Goal: Information Seeking & Learning: Learn about a topic

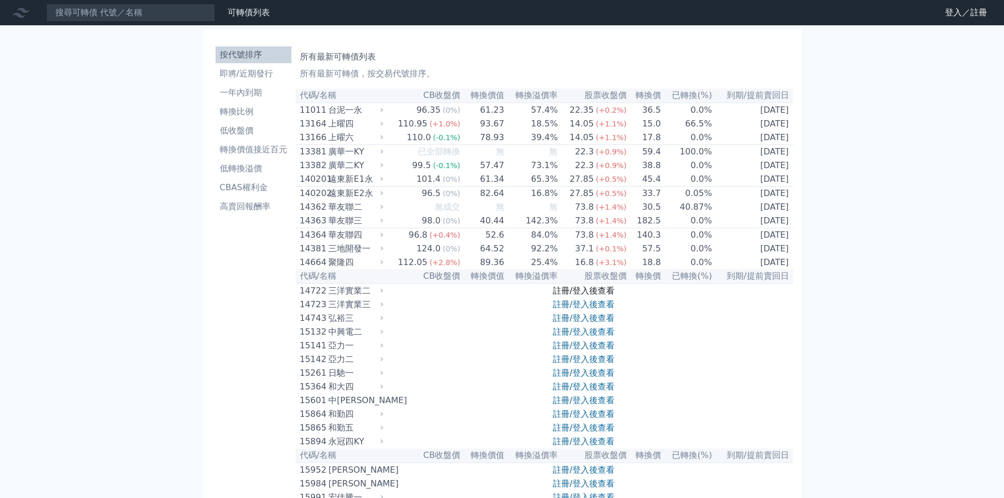
click at [574, 296] on link "註冊/登入後查看" at bounding box center [584, 291] width 62 height 10
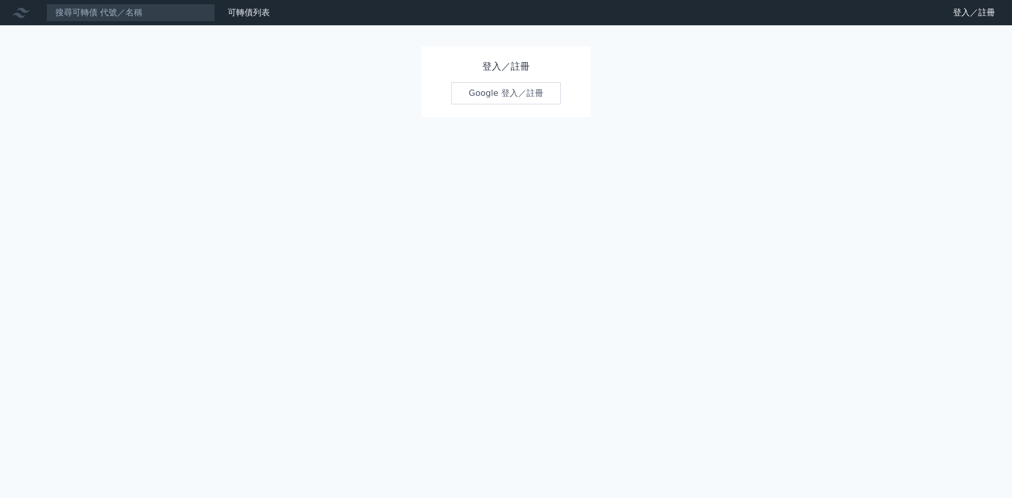
click at [479, 95] on link "Google 登入／註冊" at bounding box center [506, 93] width 110 height 22
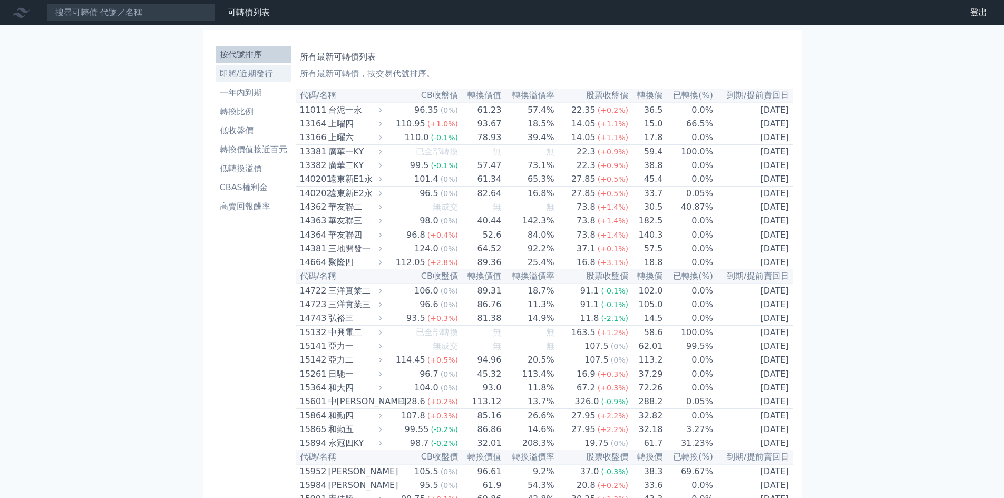
click at [248, 72] on li "即將/近期發行" at bounding box center [253, 73] width 76 height 13
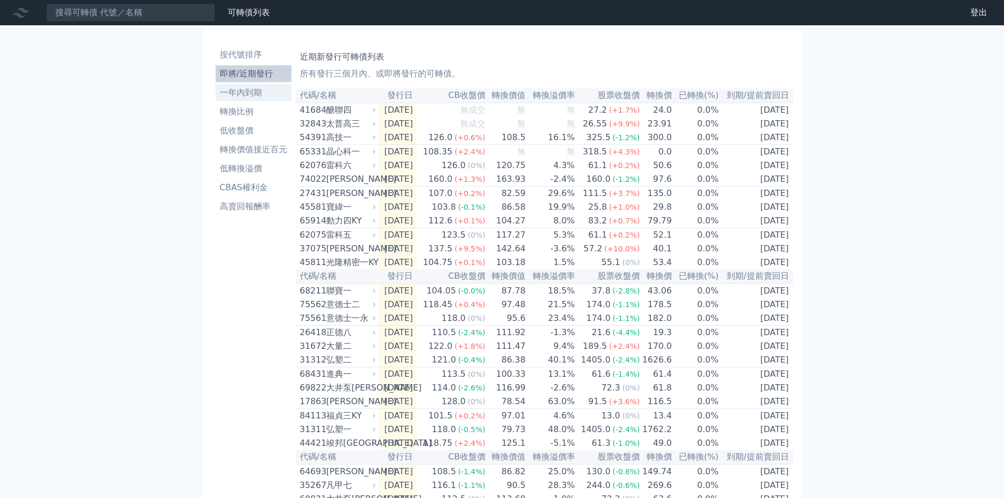
click at [249, 94] on li "一年內到期" at bounding box center [253, 92] width 76 height 13
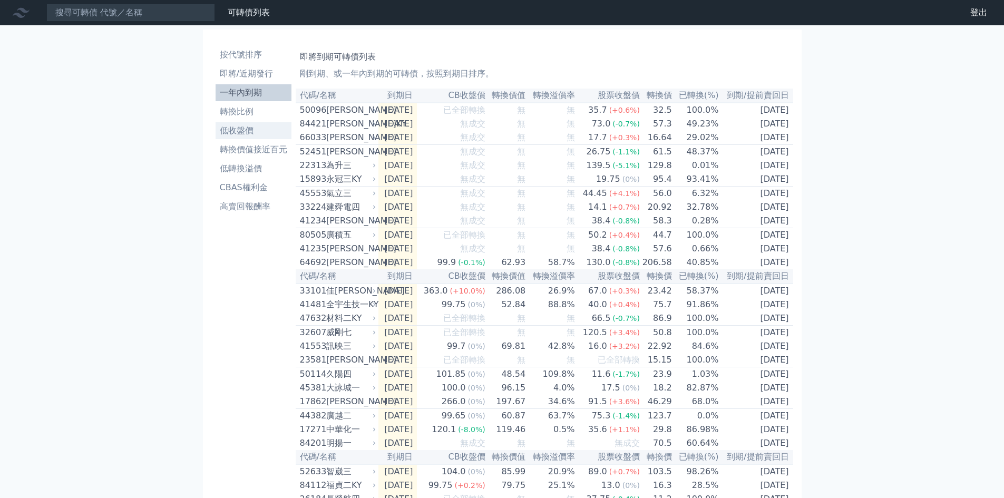
click at [241, 130] on li "低收盤價" at bounding box center [253, 130] width 76 height 13
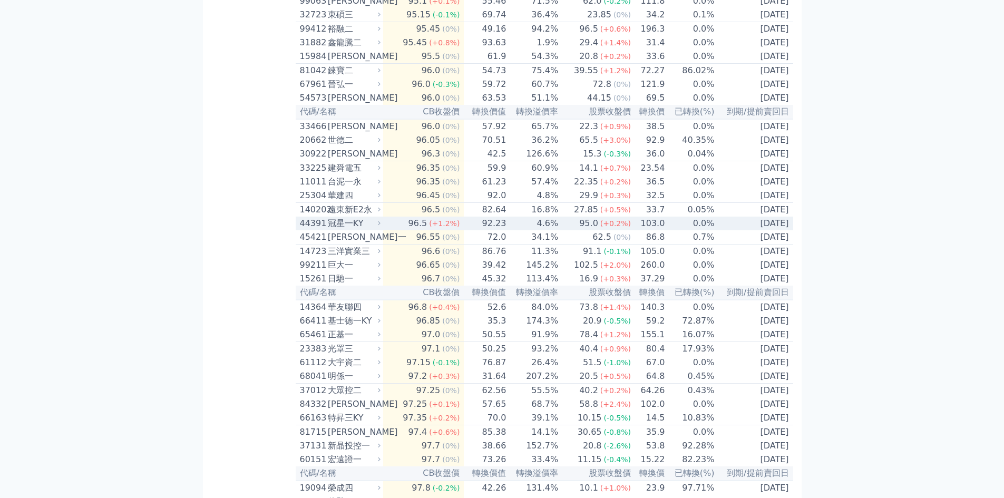
scroll to position [369, 0]
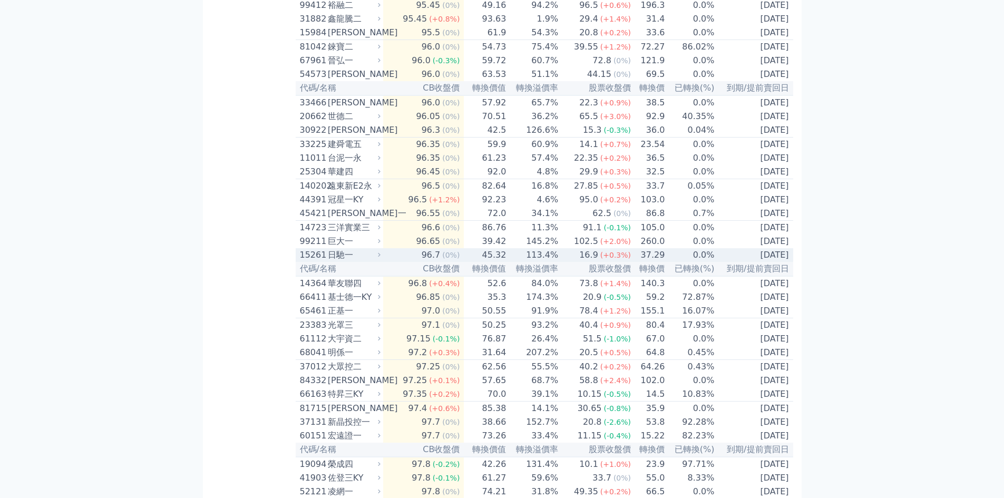
click at [631, 262] on td "37.29" at bounding box center [648, 255] width 34 height 14
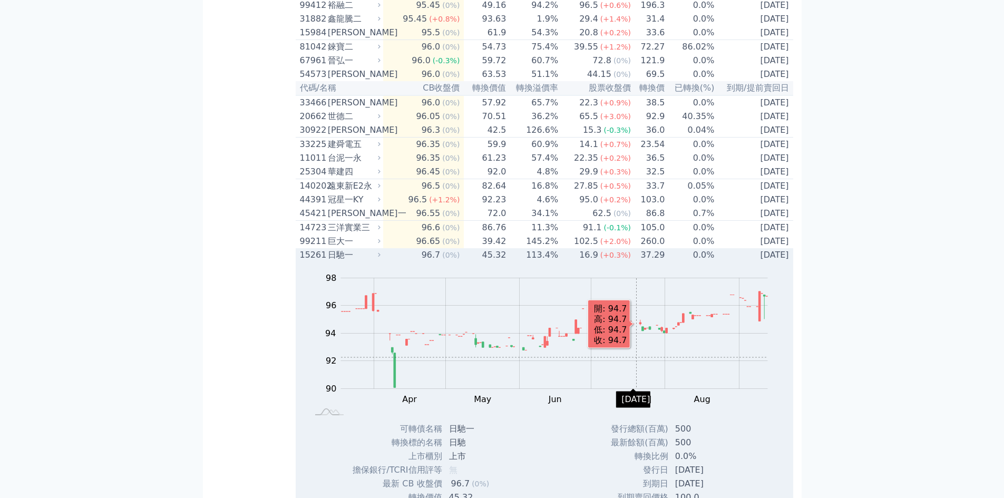
scroll to position [527, 0]
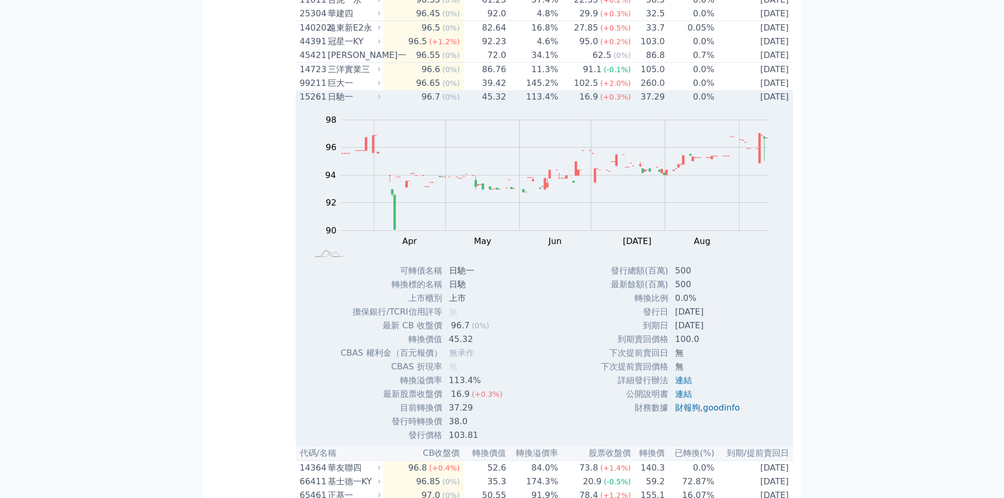
click at [665, 104] on td "0.0%" at bounding box center [690, 97] width 50 height 14
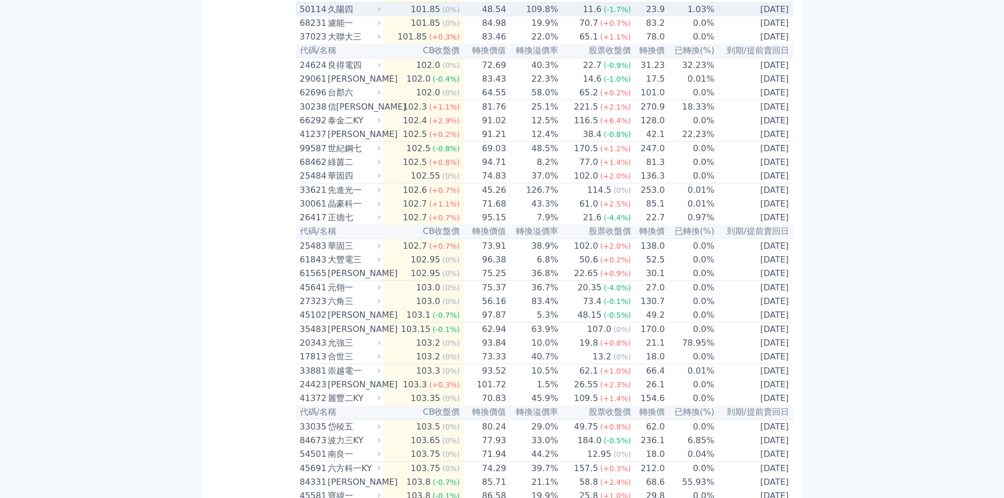
scroll to position [1581, 0]
